Goal: Entertainment & Leisure: Consume media (video, audio)

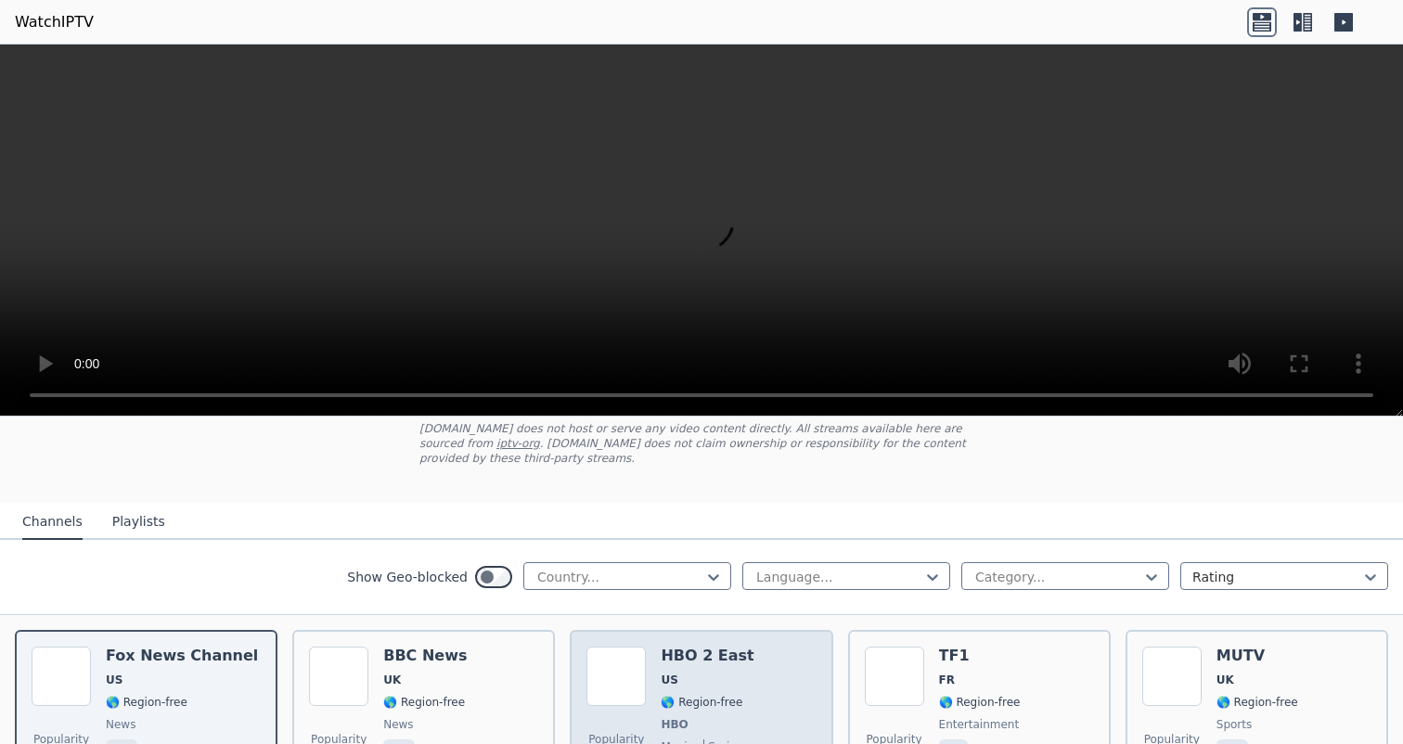
scroll to position [128, 0]
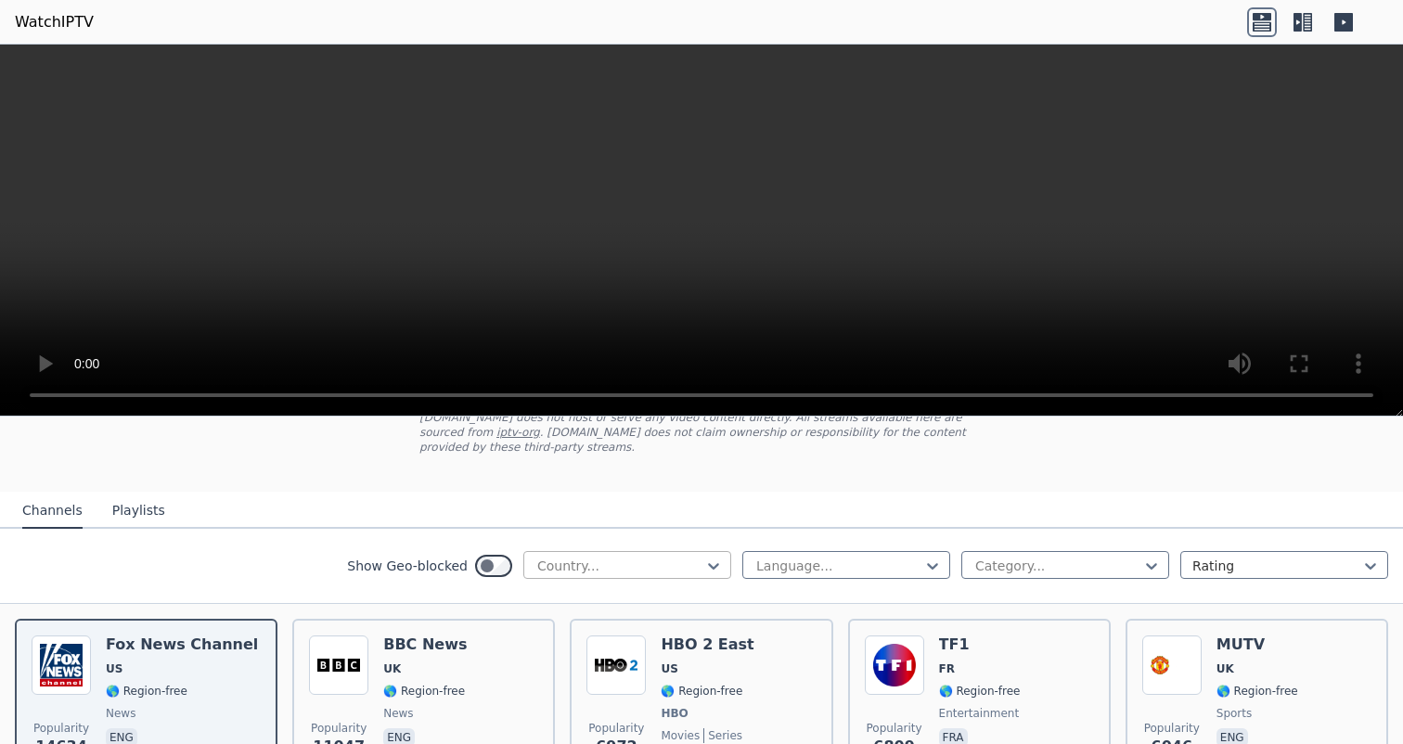
click at [607, 567] on div at bounding box center [619, 566] width 169 height 19
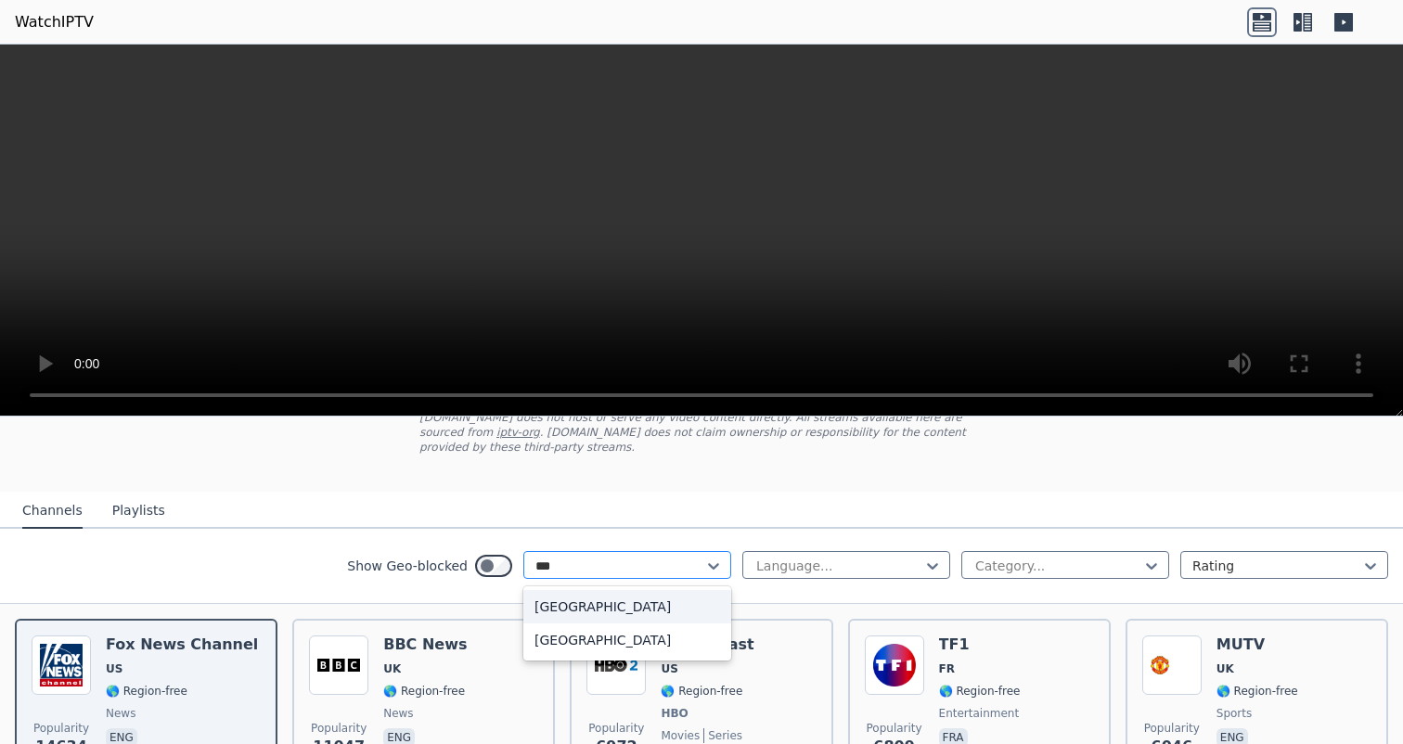
type input "****"
click at [598, 605] on div "[GEOGRAPHIC_DATA]" at bounding box center [627, 606] width 208 height 33
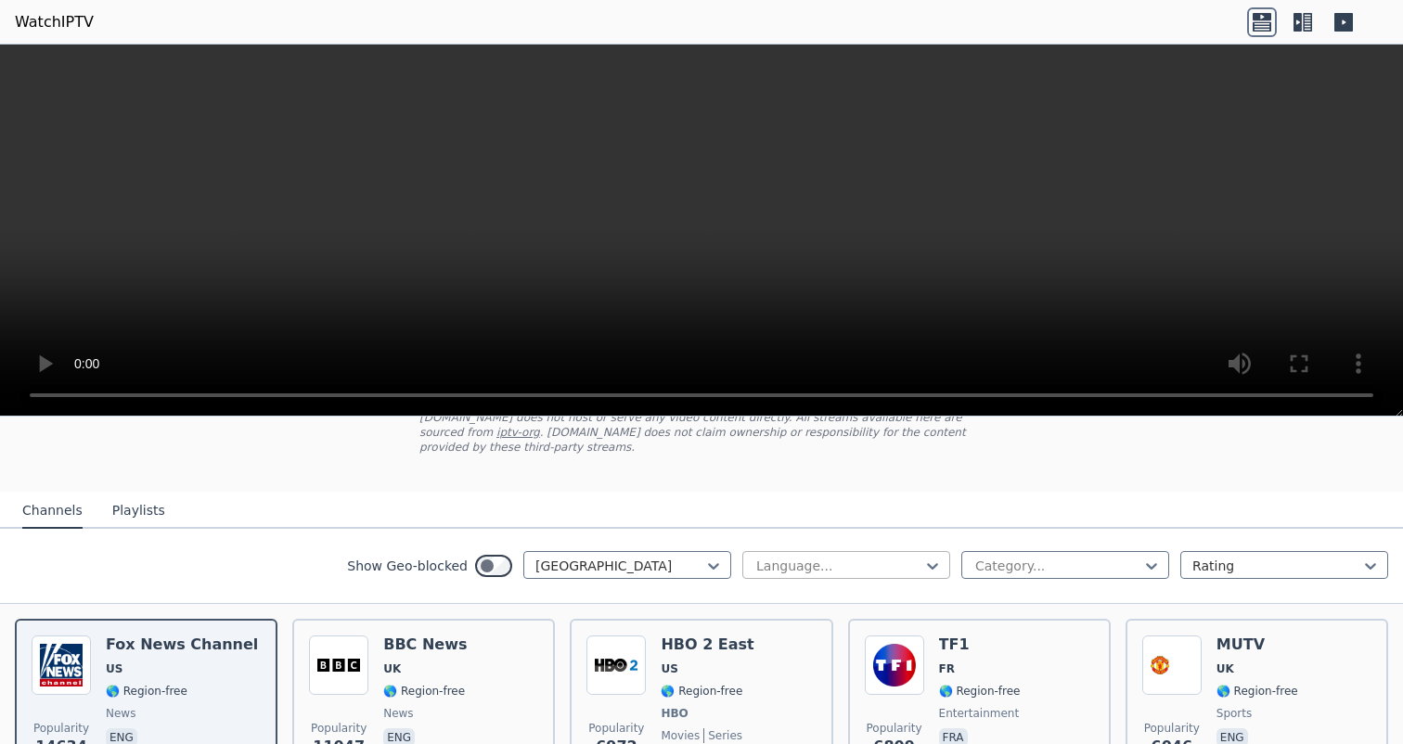
click at [819, 564] on div at bounding box center [838, 566] width 169 height 19
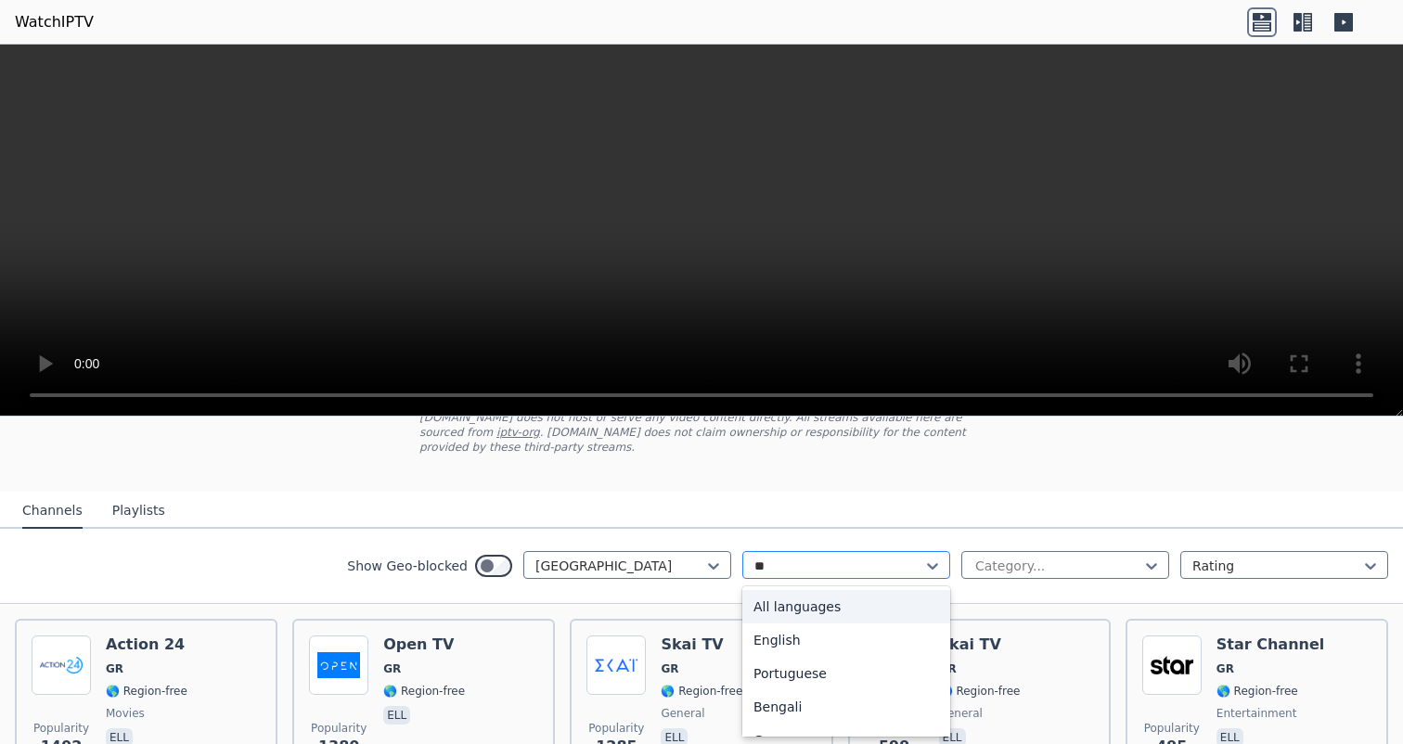
type input "***"
click at [882, 606] on div "Greek" at bounding box center [846, 606] width 208 height 33
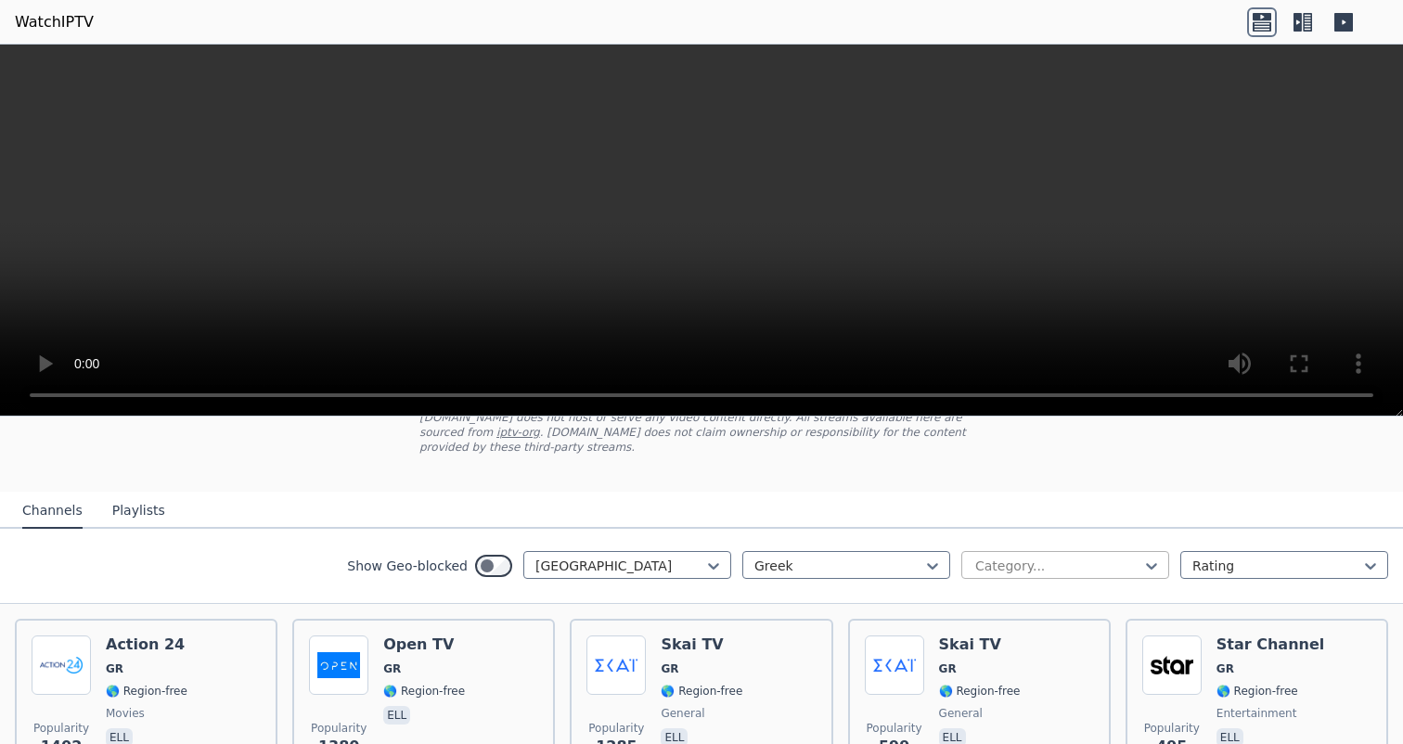
click at [1012, 572] on div at bounding box center [1057, 566] width 169 height 19
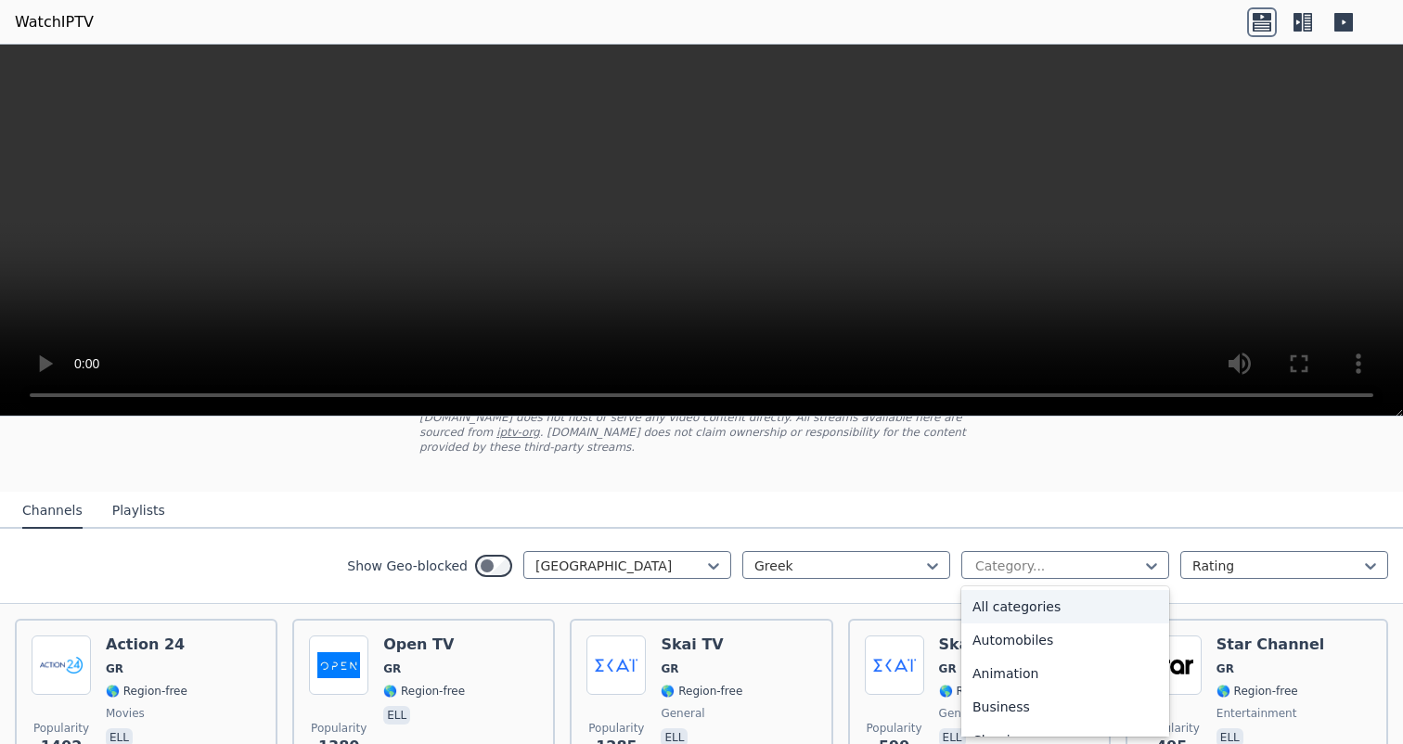
click at [1019, 616] on div "All categories" at bounding box center [1065, 606] width 208 height 33
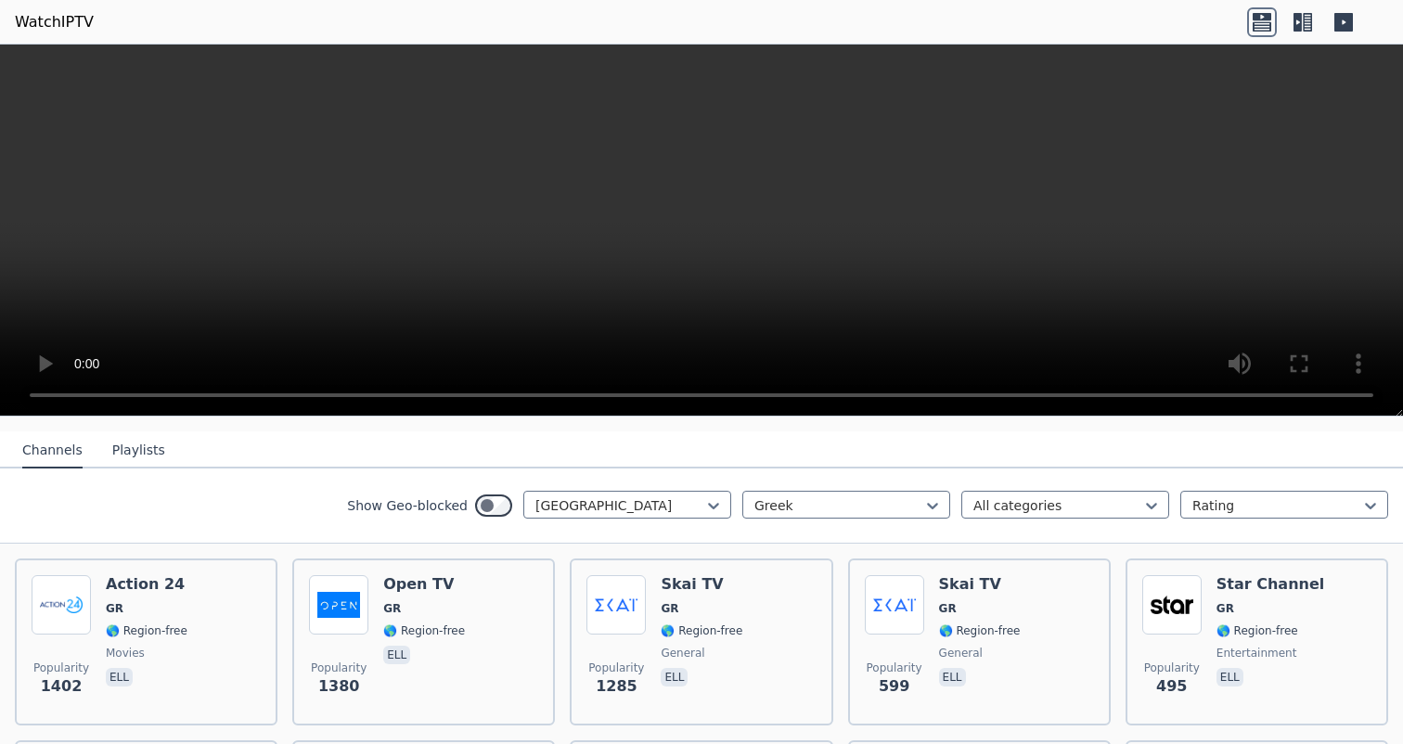
scroll to position [184, 0]
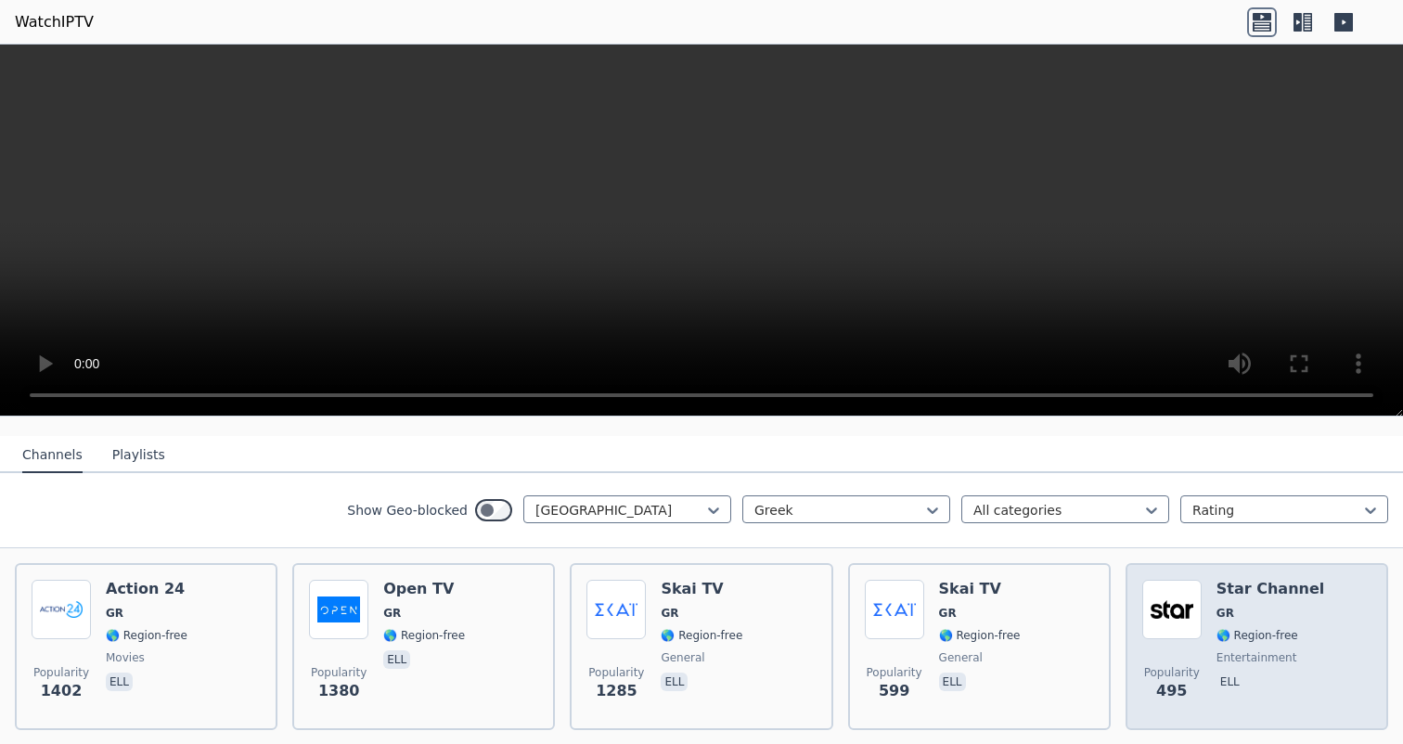
click at [1196, 629] on img at bounding box center [1171, 609] width 59 height 59
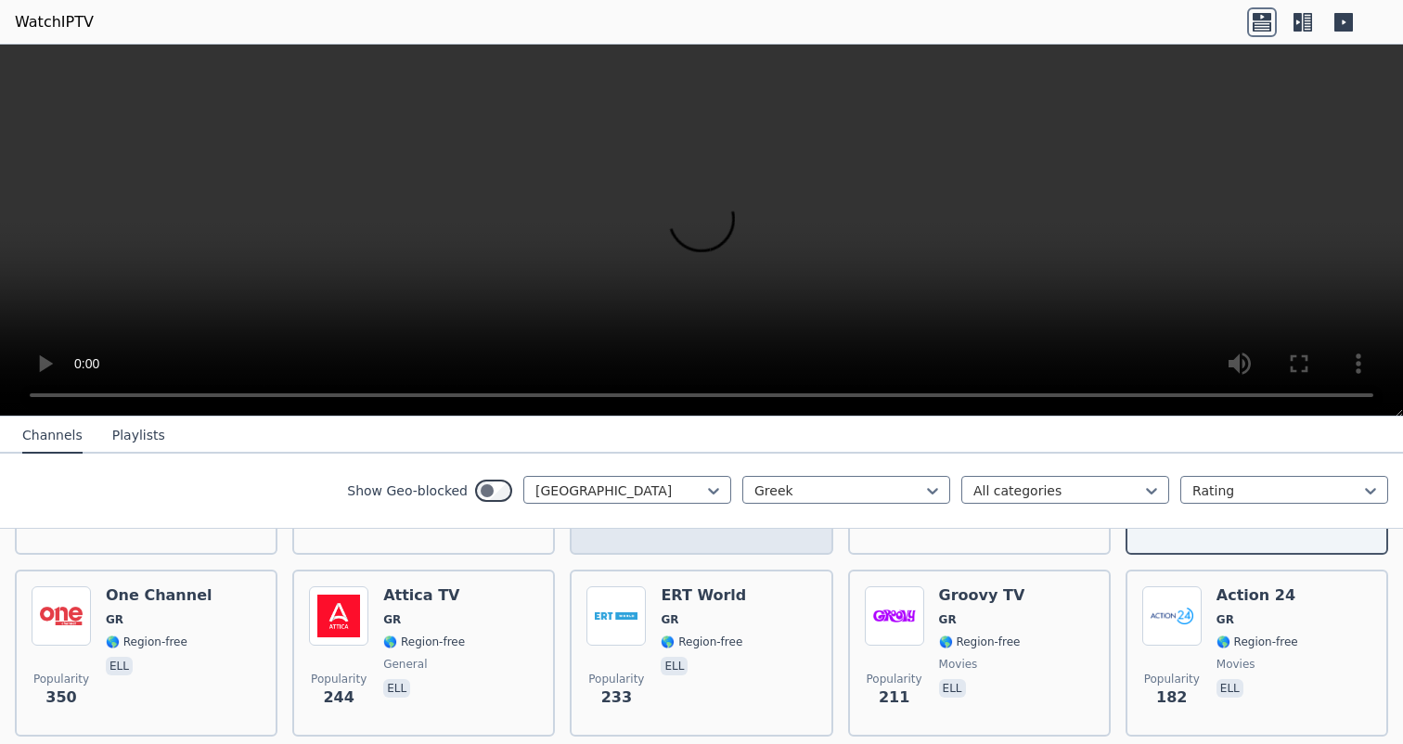
scroll to position [360, 0]
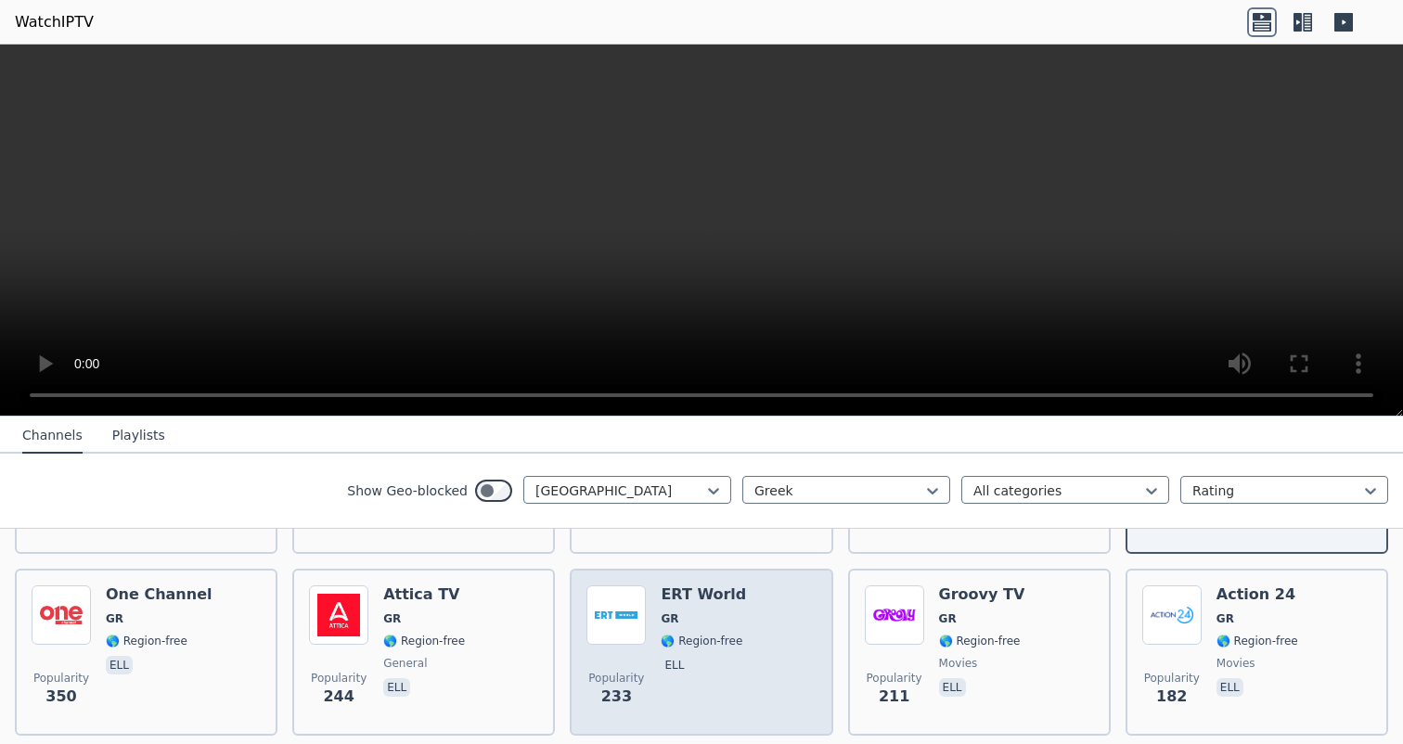
click at [722, 623] on span "GR" at bounding box center [703, 618] width 85 height 15
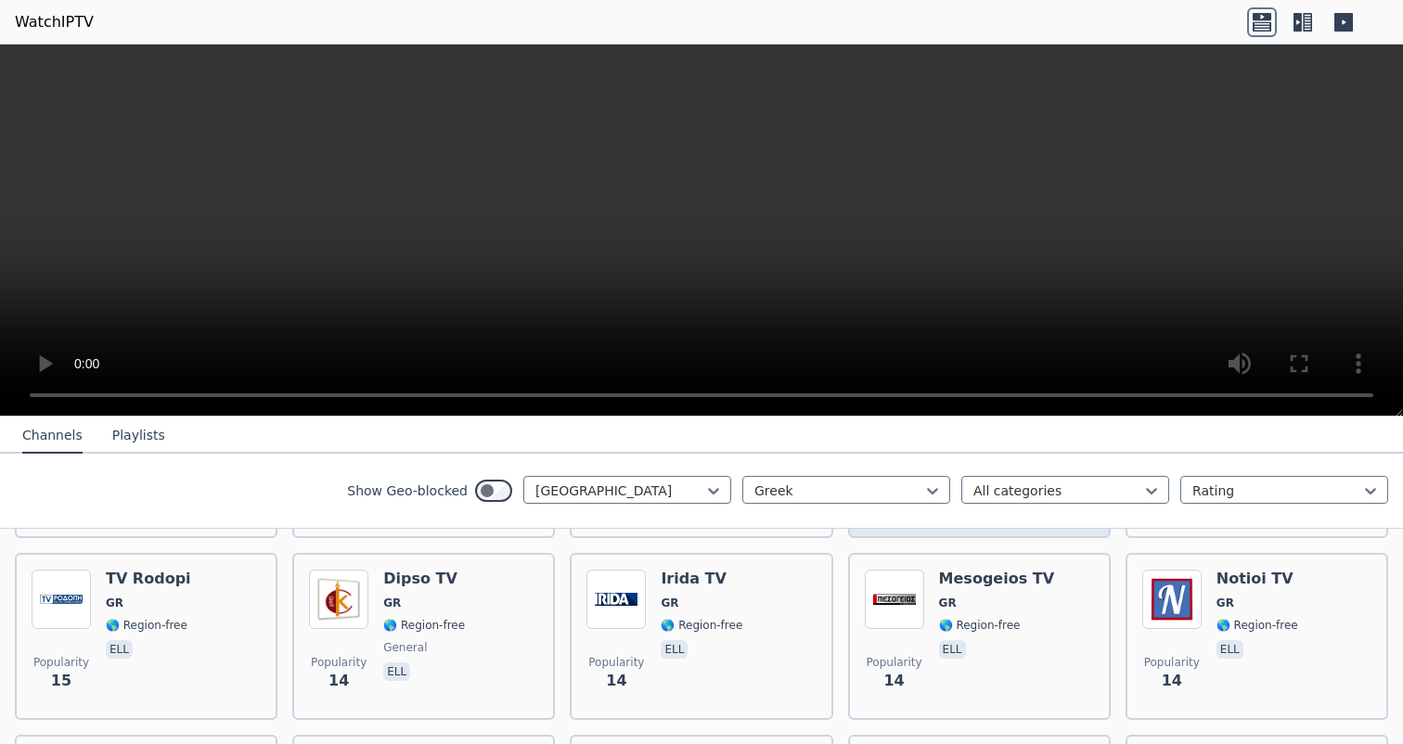
scroll to position [2571, 0]
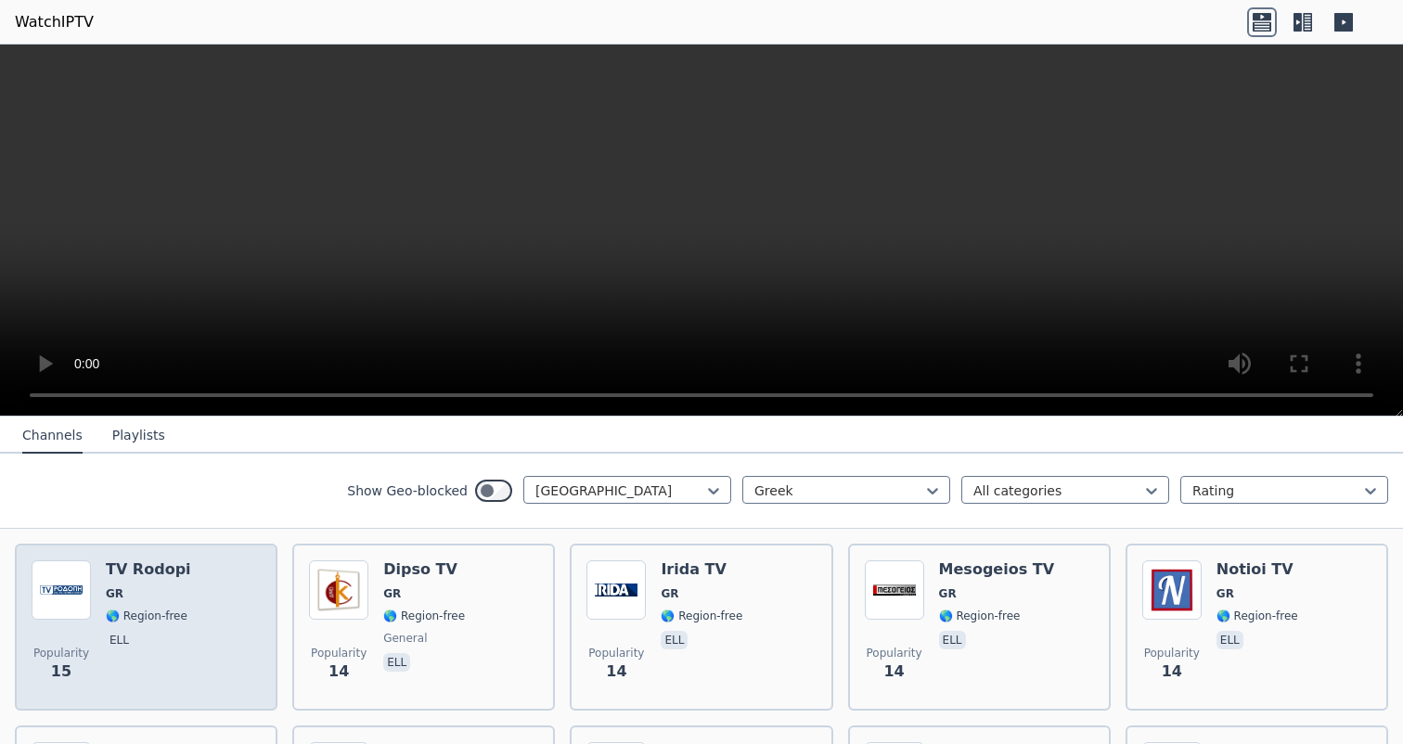
click at [222, 624] on div "Popularity 15 TV Rodopi GR 🌎 Region-free ell" at bounding box center [146, 627] width 229 height 134
